Goal: Transaction & Acquisition: Download file/media

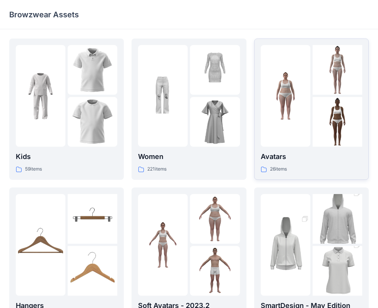
click at [276, 157] on p "Avatars" at bounding box center [312, 156] width 102 height 11
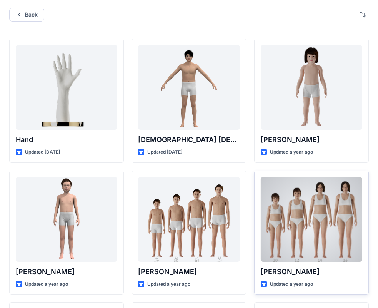
click at [310, 241] on div at bounding box center [312, 219] width 102 height 85
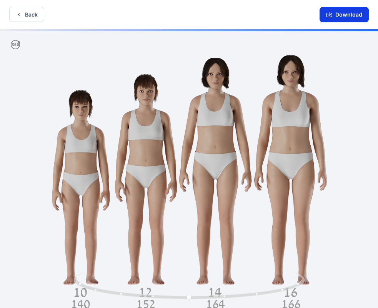
click at [338, 13] on button "Download" at bounding box center [344, 14] width 49 height 15
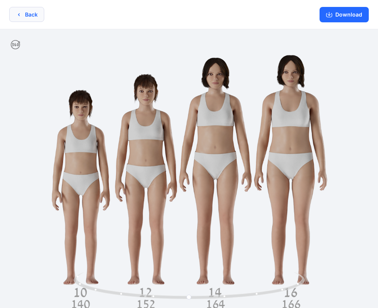
click at [21, 14] on icon "button" at bounding box center [19, 15] width 6 height 6
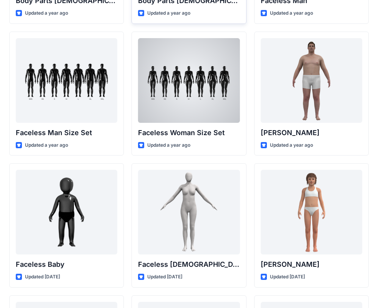
scroll to position [441, 0]
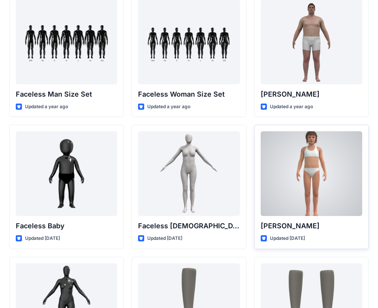
click at [270, 221] on p "[PERSON_NAME]" at bounding box center [312, 225] width 102 height 11
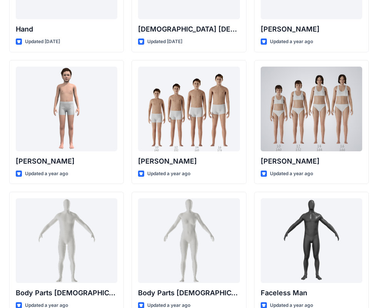
scroll to position [0, 0]
